Goal: Transaction & Acquisition: Purchase product/service

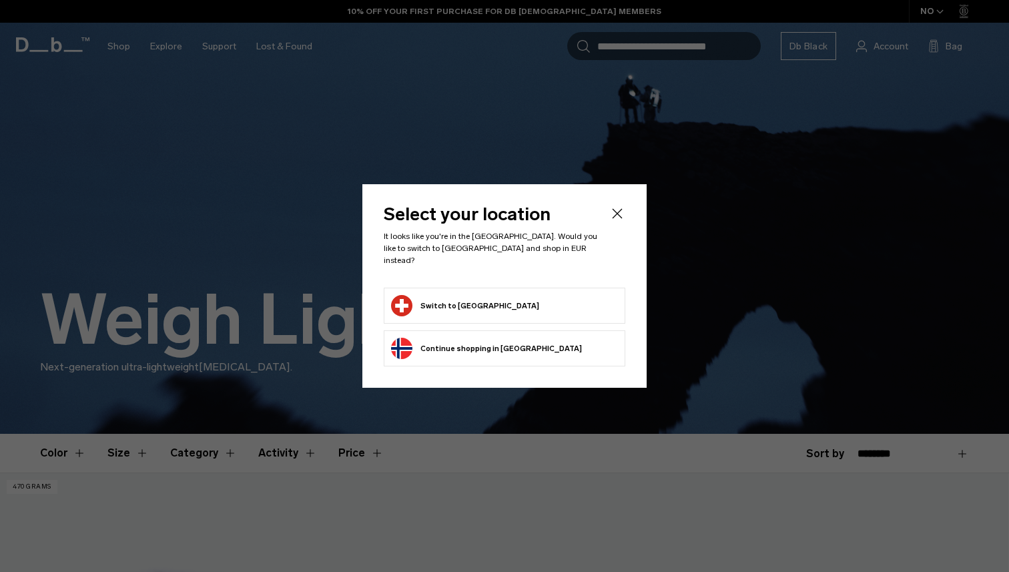
scroll to position [173, 0]
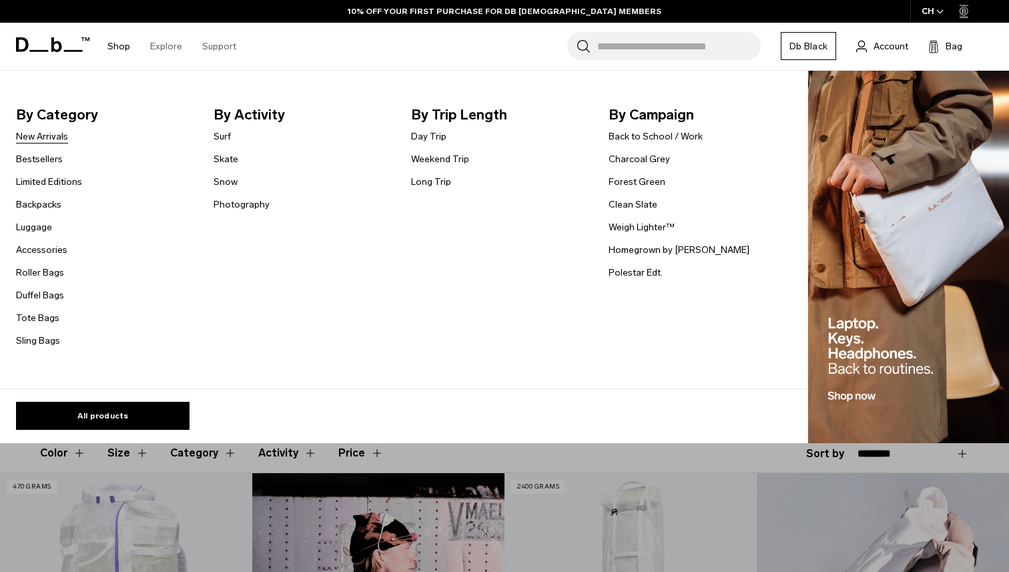
click at [57, 140] on link "New Arrivals" at bounding box center [42, 137] width 52 height 14
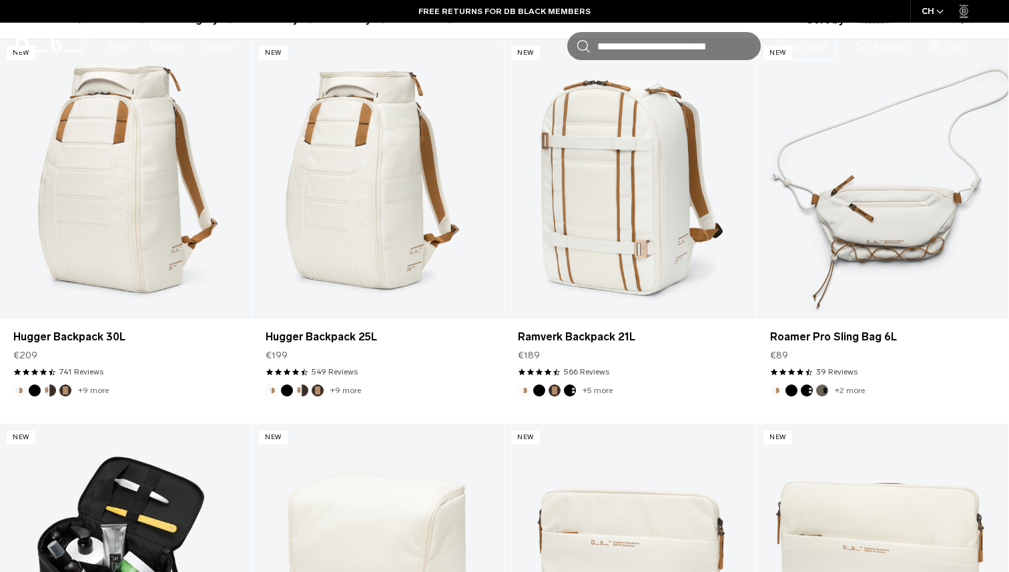
scroll to position [435, 0]
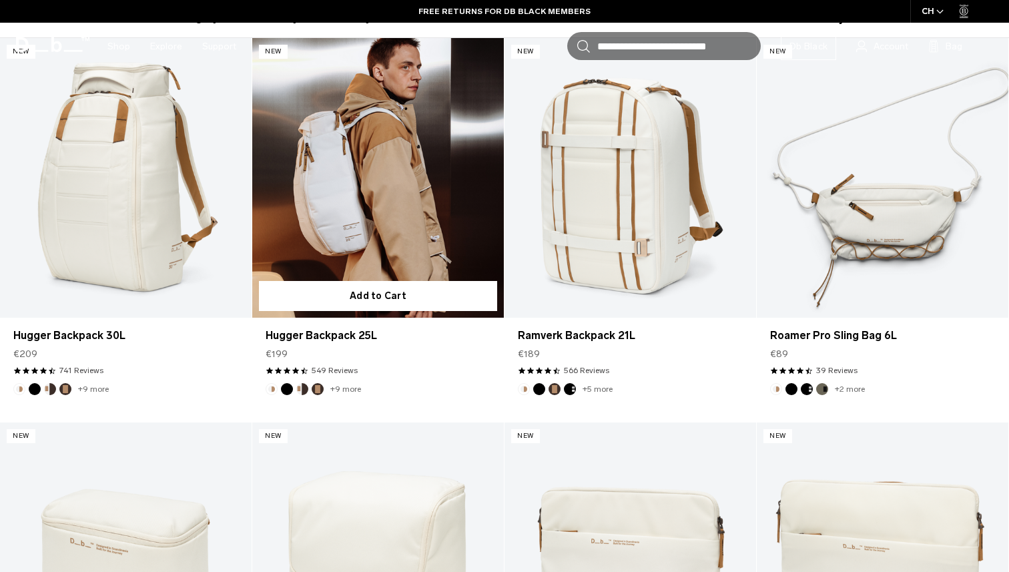
click at [289, 390] on button "Black Out" at bounding box center [287, 389] width 12 height 12
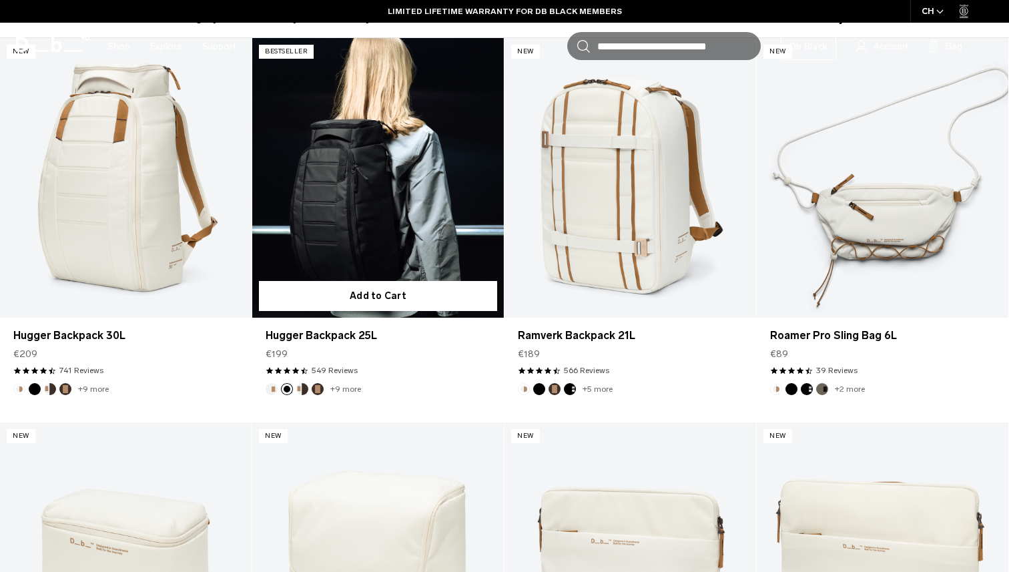
click at [277, 389] on img "Oatmilk" at bounding box center [271, 389] width 15 height 15
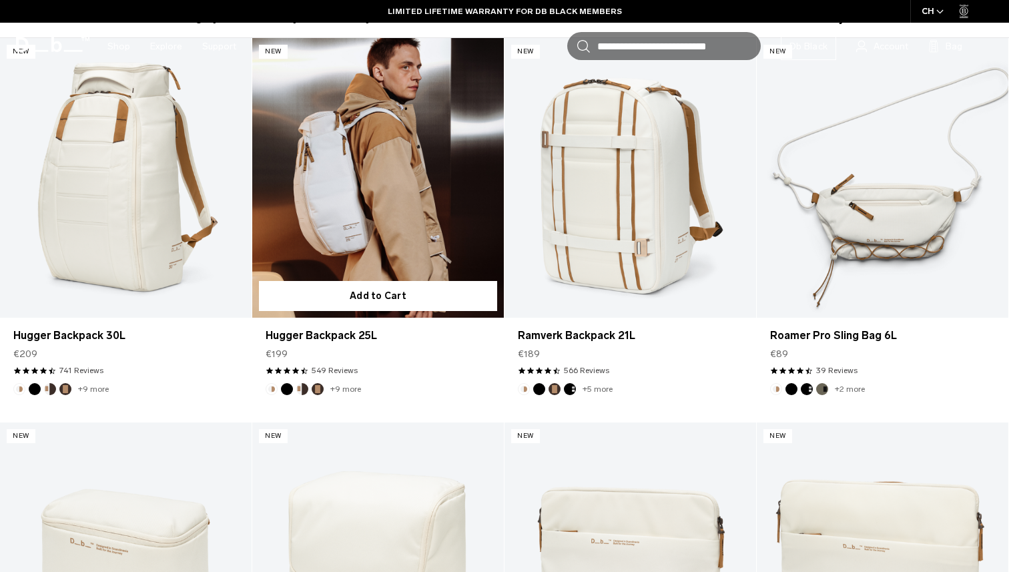
click at [304, 388] on button "Cappuccino" at bounding box center [302, 389] width 12 height 12
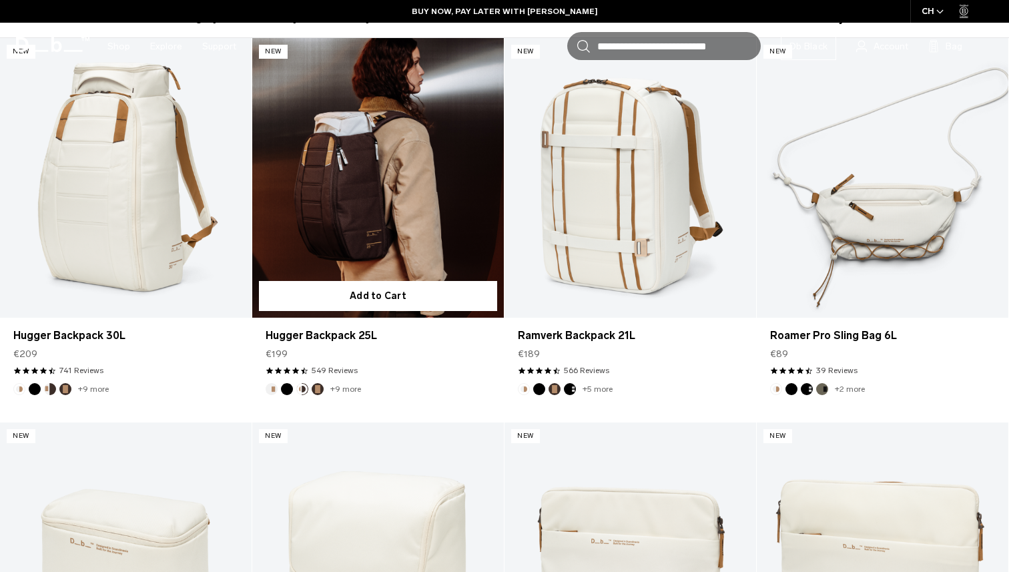
click at [320, 388] on button "Espresso" at bounding box center [318, 389] width 12 height 12
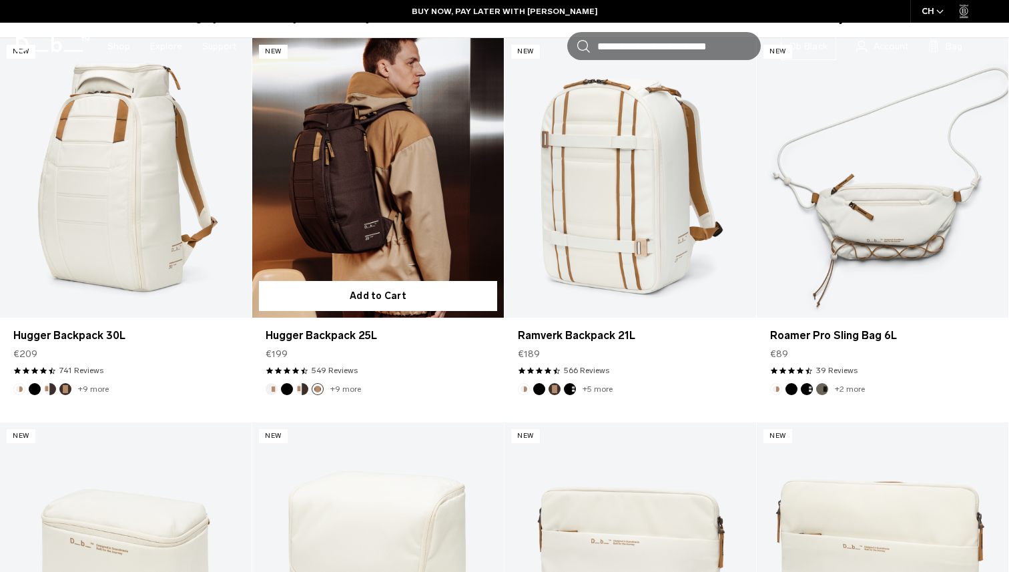
click at [290, 388] on button "Black Out" at bounding box center [287, 389] width 12 height 12
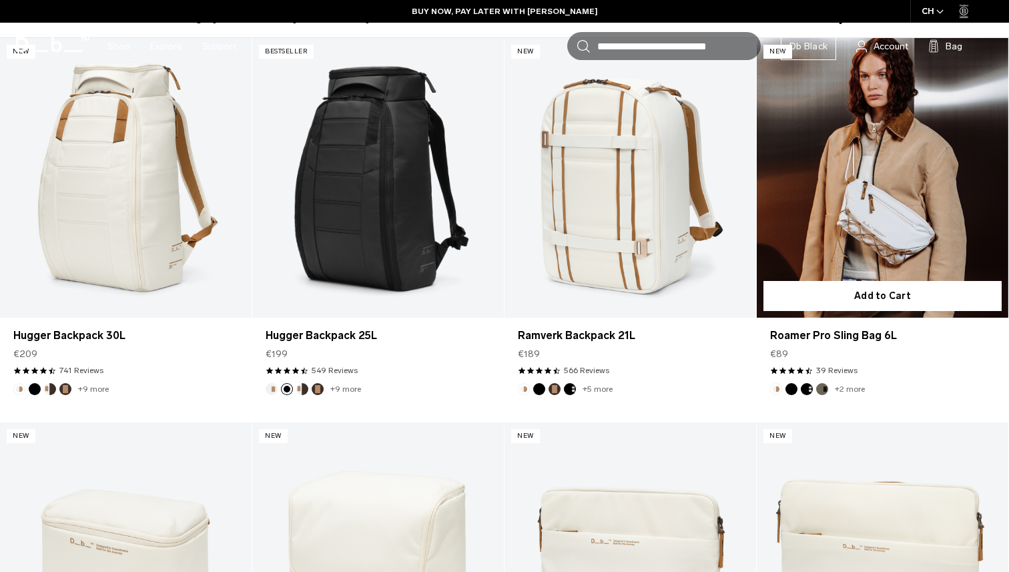
click at [792, 390] on button "Black Out" at bounding box center [792, 389] width 12 height 12
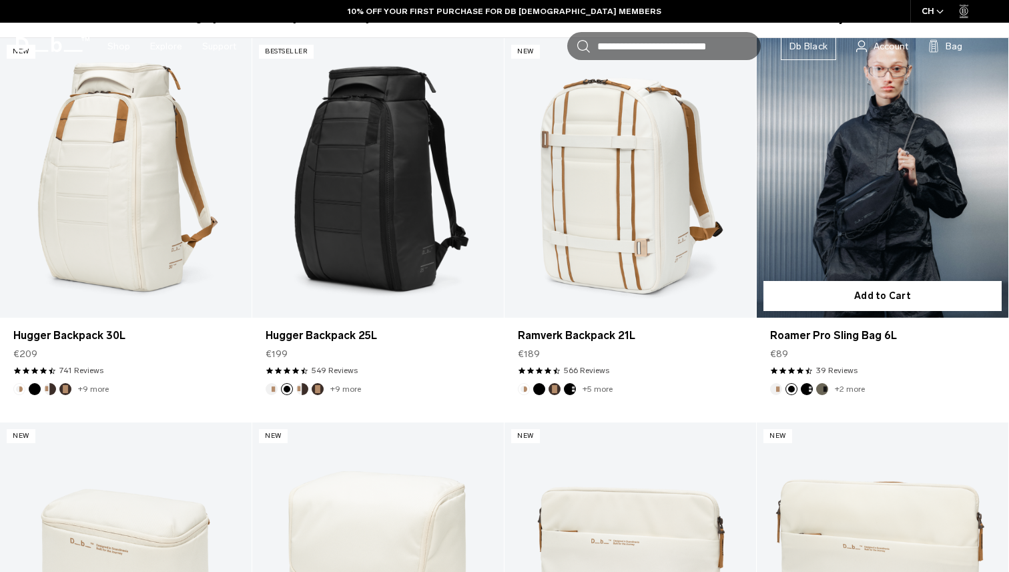
click at [777, 387] on button "Oatmilk" at bounding box center [776, 389] width 12 height 12
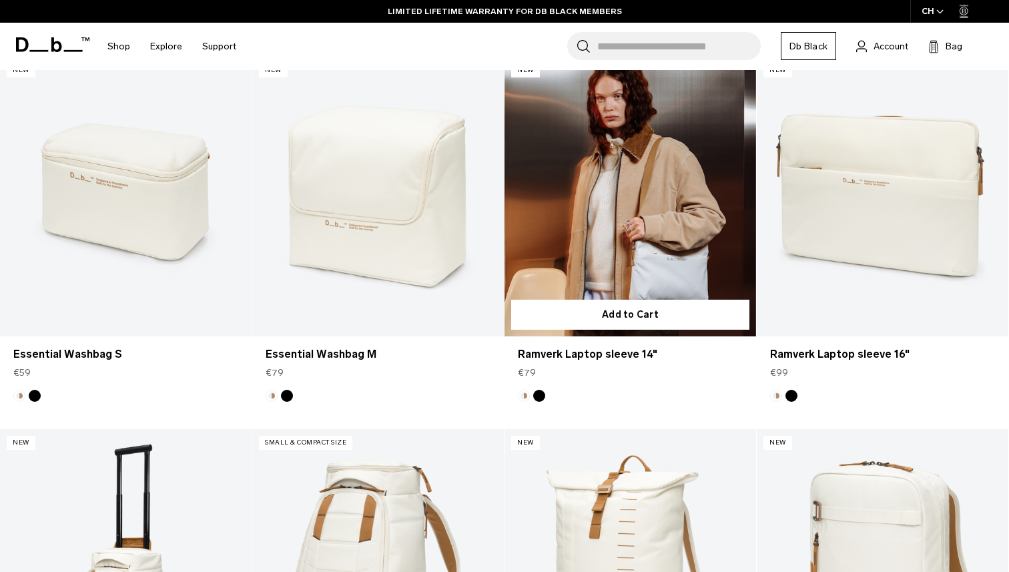
scroll to position [810, 0]
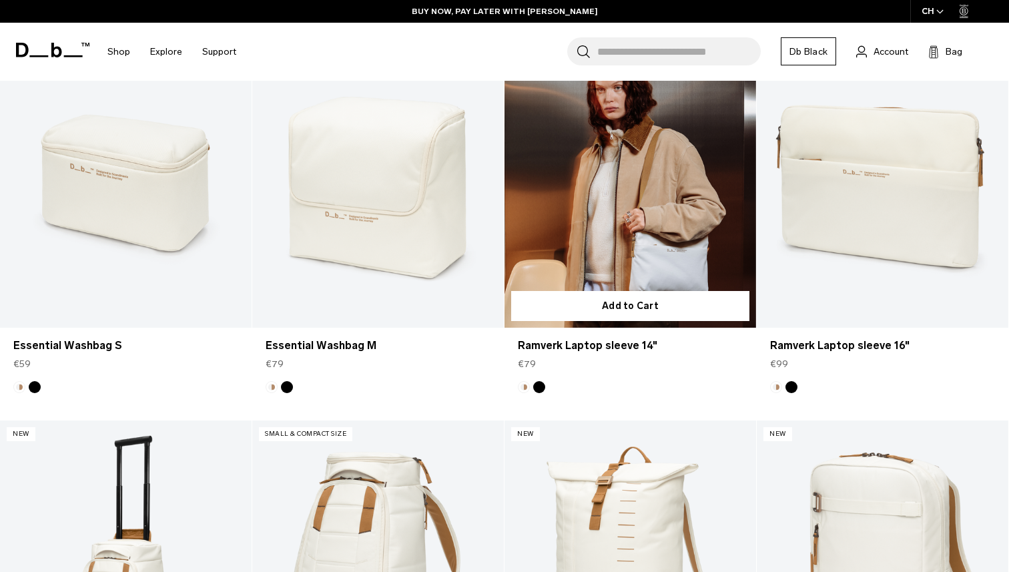
click at [539, 388] on button "Black Out" at bounding box center [539, 387] width 12 height 12
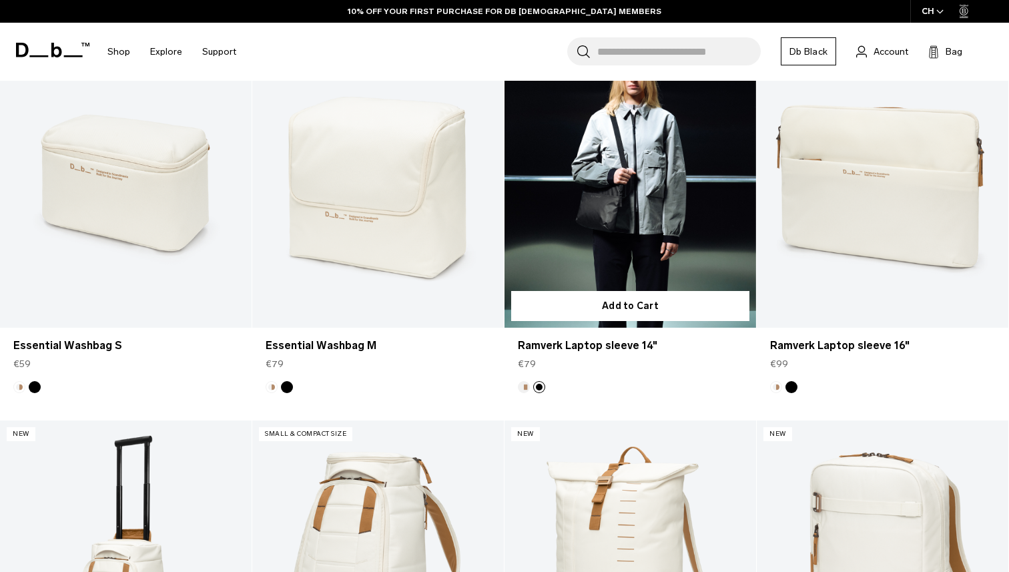
click at [525, 387] on button "Oatmilk" at bounding box center [524, 387] width 12 height 12
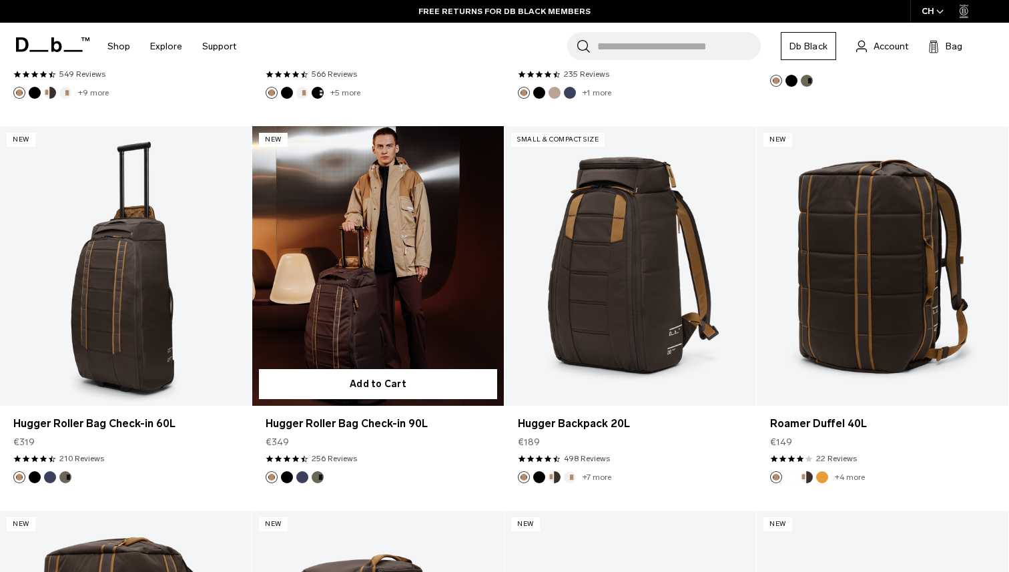
scroll to position [2644, 0]
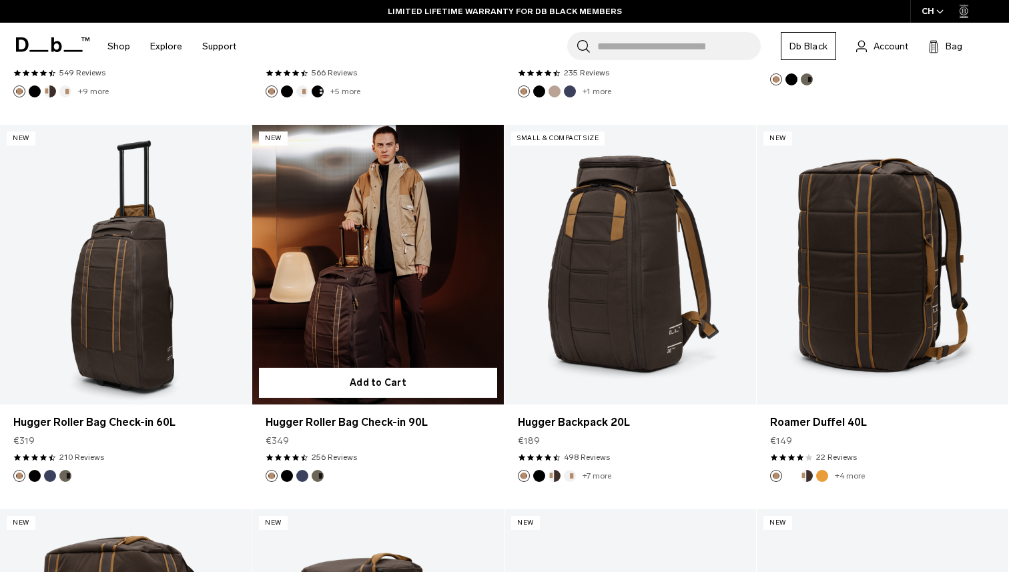
click at [320, 475] on button "Forest Green" at bounding box center [318, 476] width 12 height 12
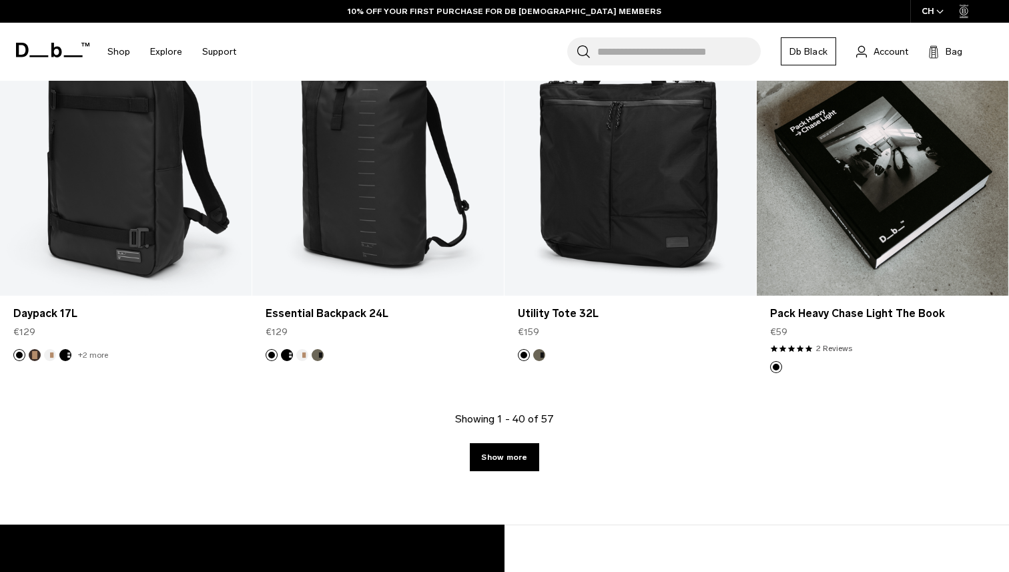
scroll to position [3897, 0]
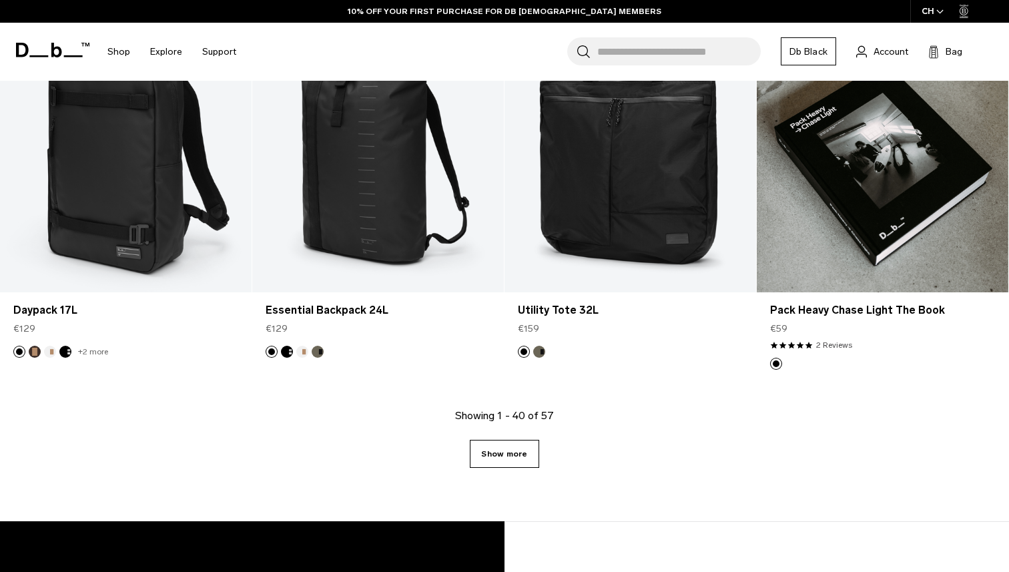
click at [510, 455] on link "Show more" at bounding box center [504, 454] width 69 height 28
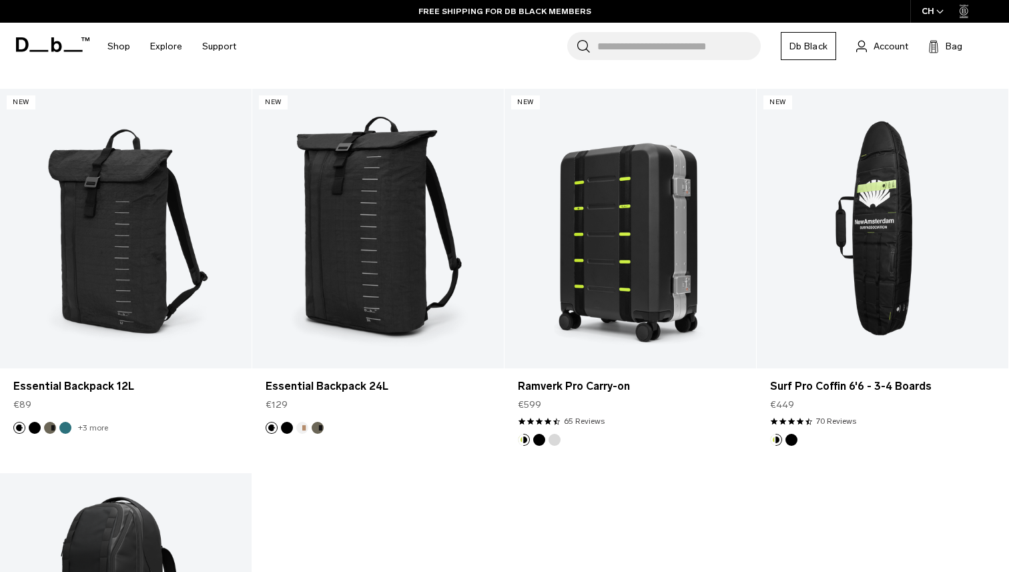
scroll to position [5348, 0]
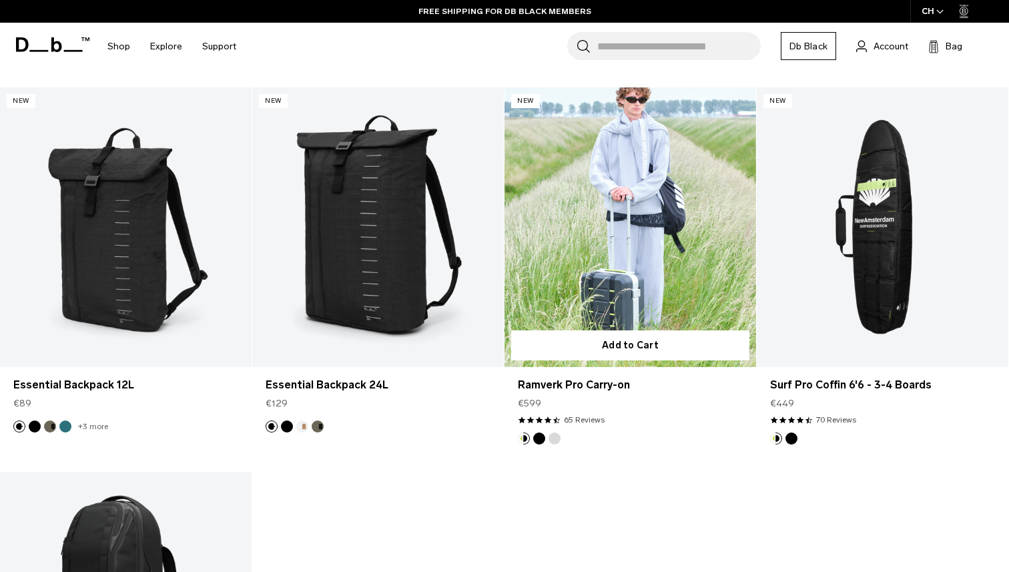
click at [588, 262] on link "Ramverk Pro Carry-on" at bounding box center [631, 227] width 252 height 280
